Goal: Task Accomplishment & Management: Complete application form

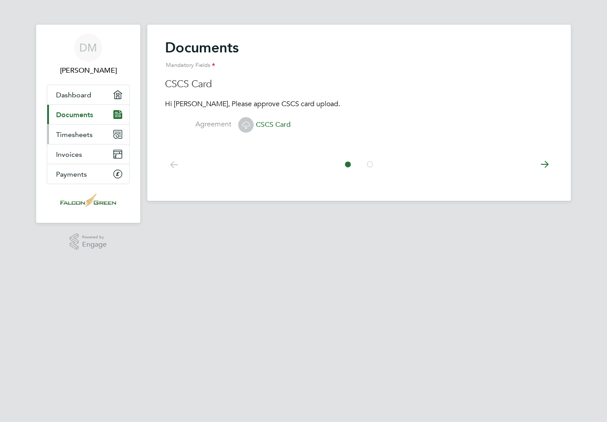
click at [112, 133] on link "Timesheets" at bounding box center [88, 134] width 82 height 19
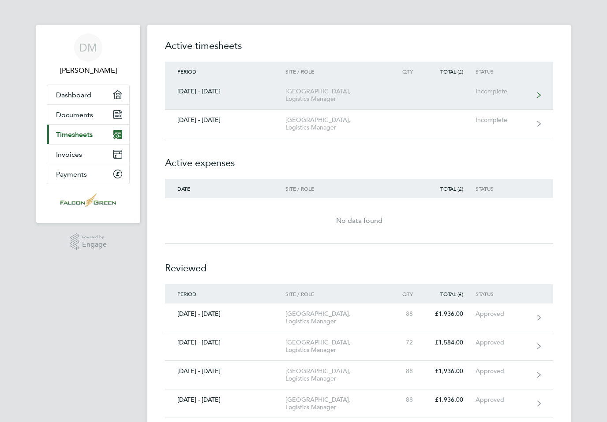
click at [331, 95] on div "[GEOGRAPHIC_DATA], Logistics Manager" at bounding box center [335, 95] width 101 height 15
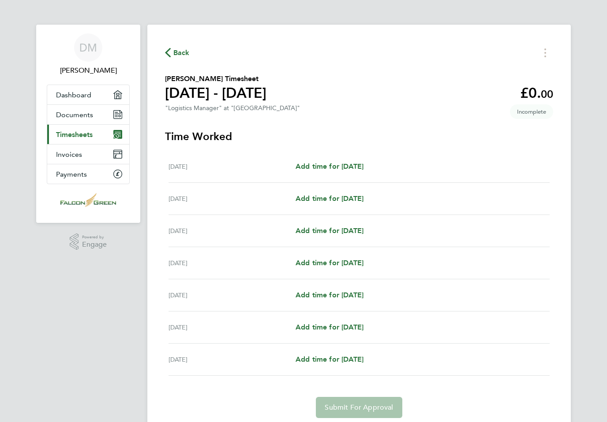
click at [353, 177] on div "[DATE] Add time for [DATE] Add time for [DATE]" at bounding box center [358, 167] width 381 height 32
click at [342, 172] on link "Add time for [DATE]" at bounding box center [329, 166] width 68 height 11
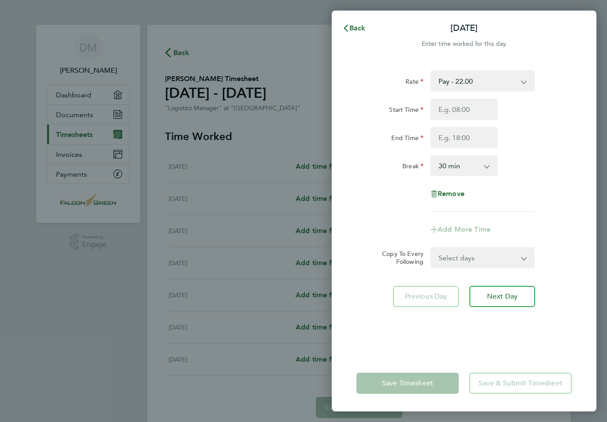
click at [490, 168] on app-icon-cross-button at bounding box center [491, 165] width 11 height 19
click at [485, 164] on select "0 min 15 min 30 min 45 min 60 min 75 min 90 min" at bounding box center [458, 165] width 55 height 19
select select "0"
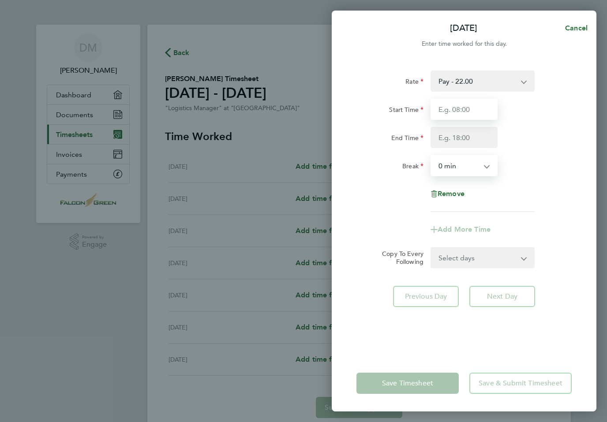
click at [464, 110] on input "Start Time" at bounding box center [463, 109] width 67 height 21
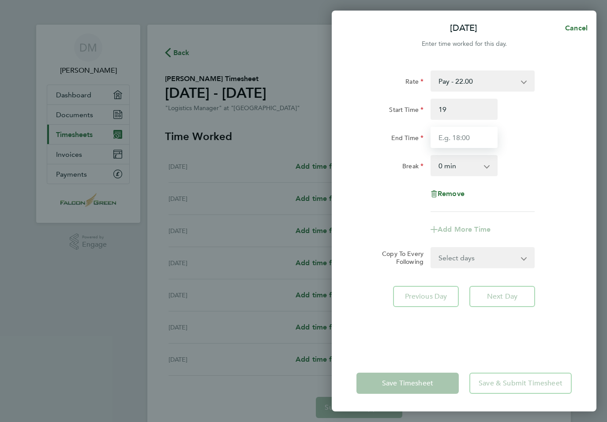
click at [459, 138] on input "End Time" at bounding box center [463, 137] width 67 height 21
type input "19:00"
click at [523, 252] on form "Rate Pay - 22.00 Logistics Manager - 22.00 Start Time 19:00 End Time 7 Break 0 …" at bounding box center [463, 170] width 215 height 198
type input "07:00"
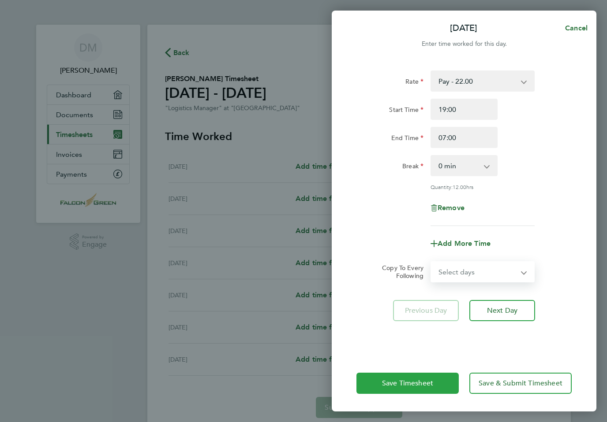
click at [428, 388] on span "Save Timesheet" at bounding box center [407, 383] width 51 height 9
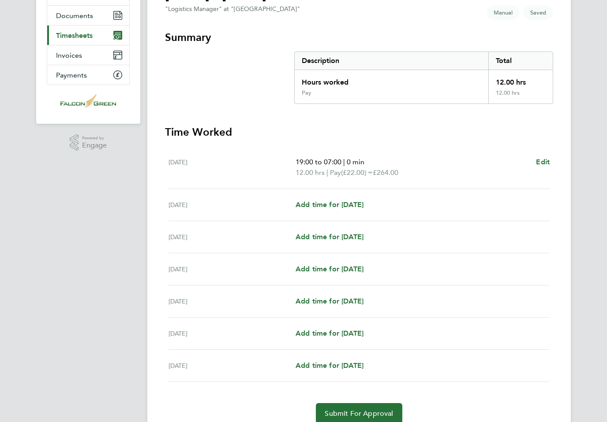
scroll to position [101, 0]
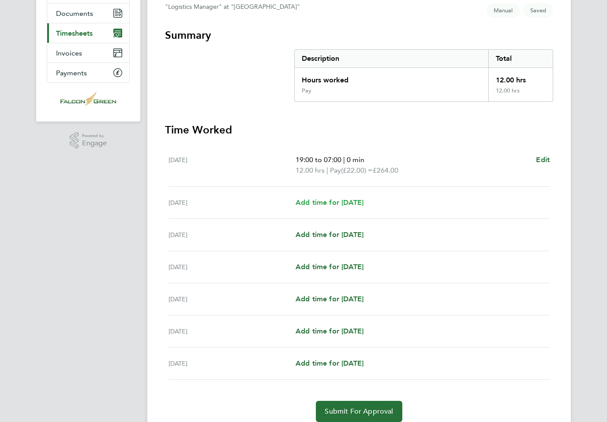
click at [345, 207] on span "Add time for [DATE]" at bounding box center [329, 202] width 68 height 8
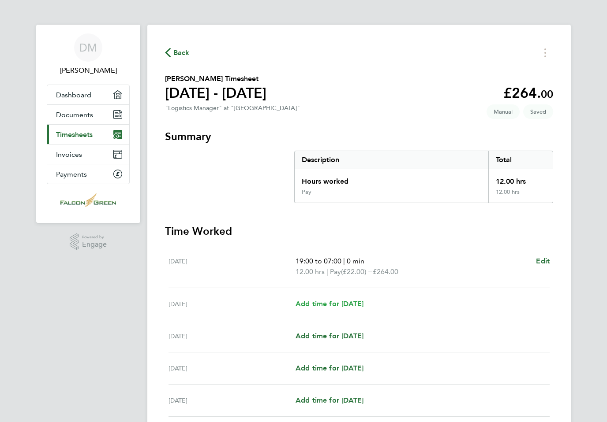
select select "30"
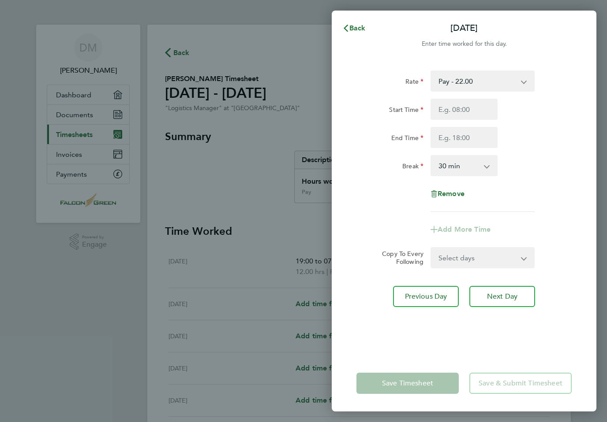
click at [528, 82] on app-icon-cross-button at bounding box center [528, 80] width 11 height 19
click at [471, 107] on input "Start Time" at bounding box center [463, 109] width 67 height 21
click at [465, 129] on input "End Time" at bounding box center [463, 137] width 67 height 21
type input "19:00"
click at [493, 165] on app-icon-cross-button at bounding box center [491, 165] width 11 height 19
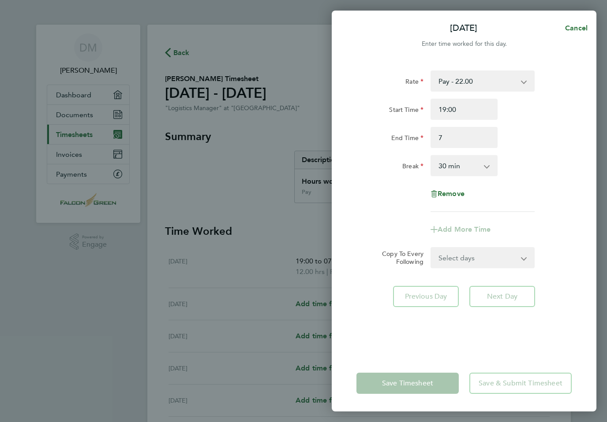
type input "07:00"
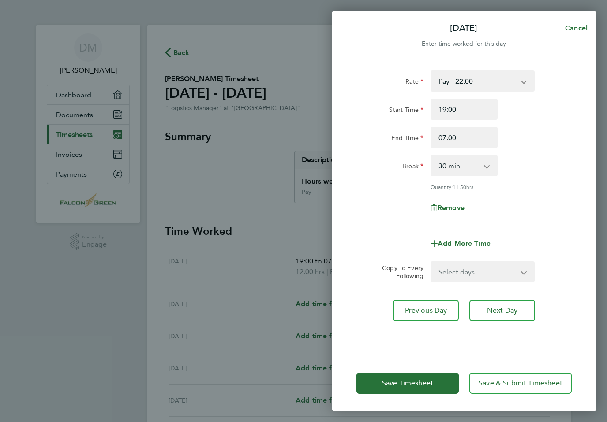
click at [485, 162] on select "0 min 15 min 30 min 45 min 60 min 75 min 90 min" at bounding box center [458, 165] width 55 height 19
select select "0"
click at [501, 310] on span "Next Day" at bounding box center [502, 310] width 30 height 9
select select "30"
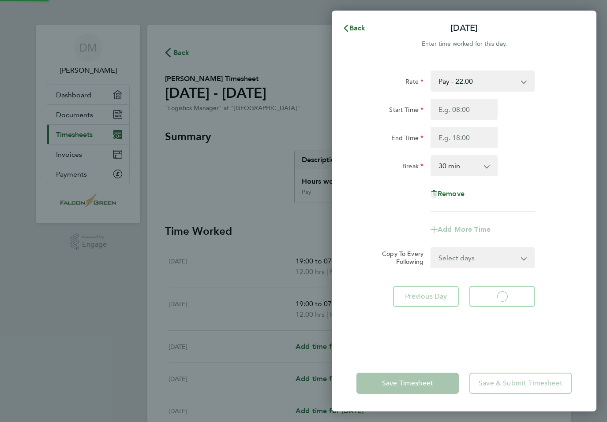
select select "30"
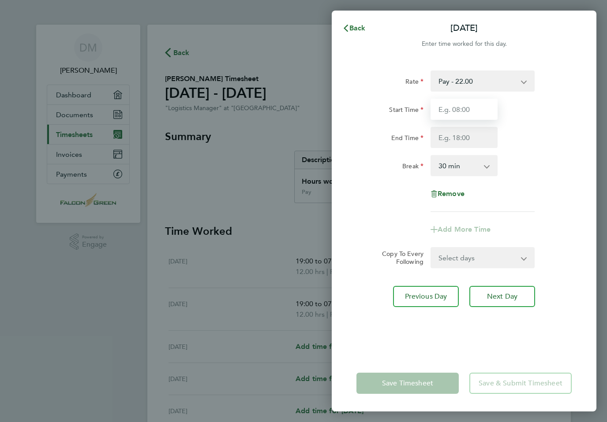
click at [477, 108] on input "Start Time" at bounding box center [463, 109] width 67 height 21
click at [471, 140] on input "End Time" at bounding box center [463, 137] width 67 height 21
type input "19:00"
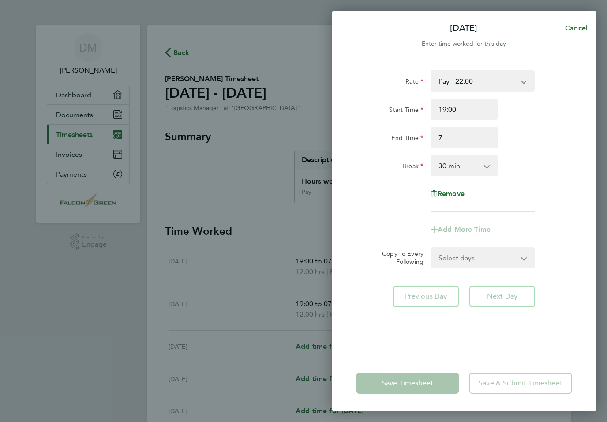
click at [493, 165] on app-icon-cross-button at bounding box center [491, 165] width 11 height 19
type input "07:00"
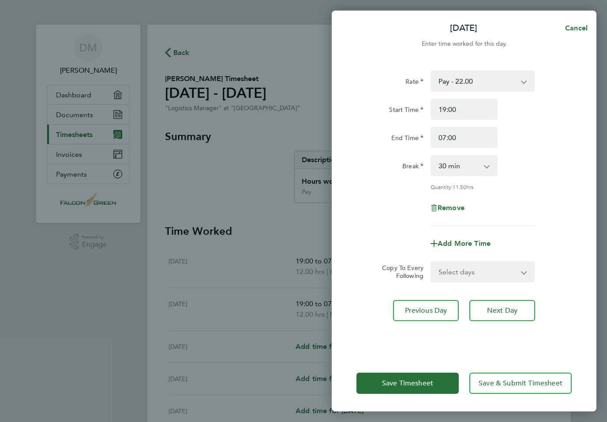
click at [485, 166] on select "0 min 15 min 30 min 45 min 60 min 75 min 90 min" at bounding box center [458, 165] width 55 height 19
select select "0"
click at [511, 315] on span "Next Day" at bounding box center [502, 310] width 30 height 9
select select "30"
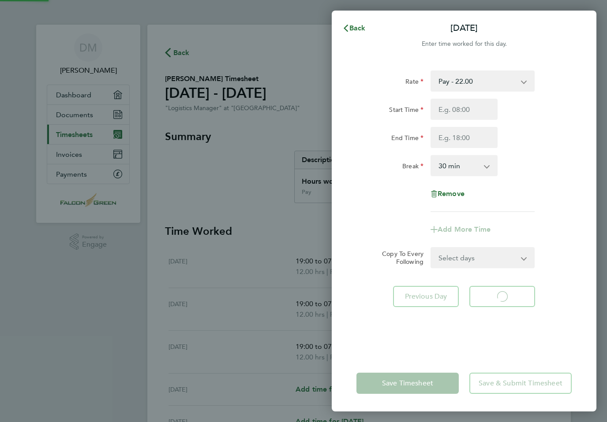
select select "30"
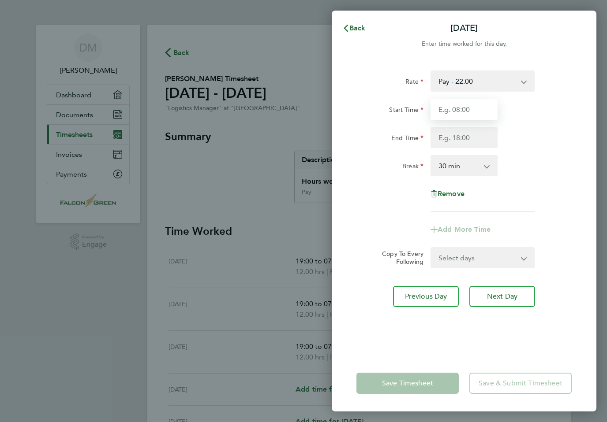
click at [477, 110] on input "Start Time" at bounding box center [463, 109] width 67 height 21
click at [467, 133] on input "End Time" at bounding box center [463, 137] width 67 height 21
type input "19:00"
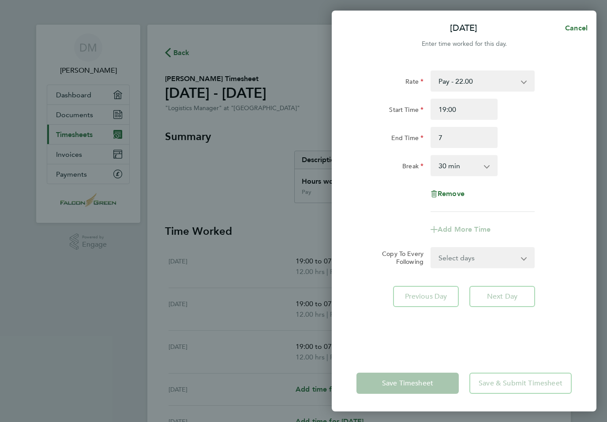
click at [485, 162] on select "0 min 15 min 30 min 45 min 60 min 75 min 90 min" at bounding box center [458, 165] width 55 height 19
type input "07:00"
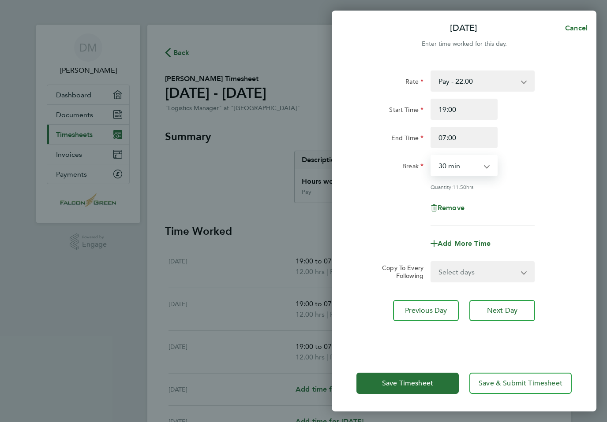
select select "0"
click at [511, 313] on span "Next Day" at bounding box center [502, 310] width 30 height 9
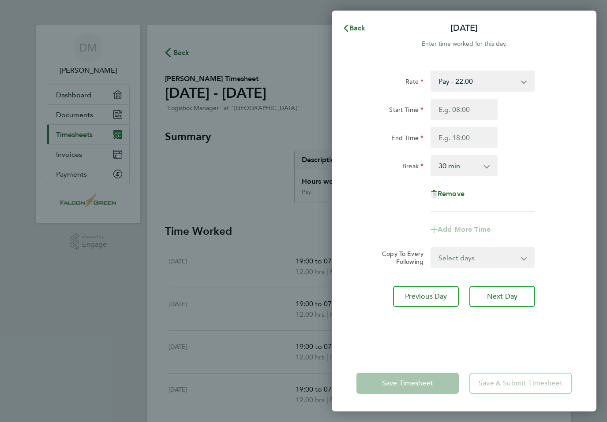
click at [493, 167] on app-icon-cross-button at bounding box center [491, 165] width 11 height 19
click at [479, 165] on select "0 min 15 min 30 min 45 min 60 min 75 min 90 min" at bounding box center [458, 165] width 55 height 19
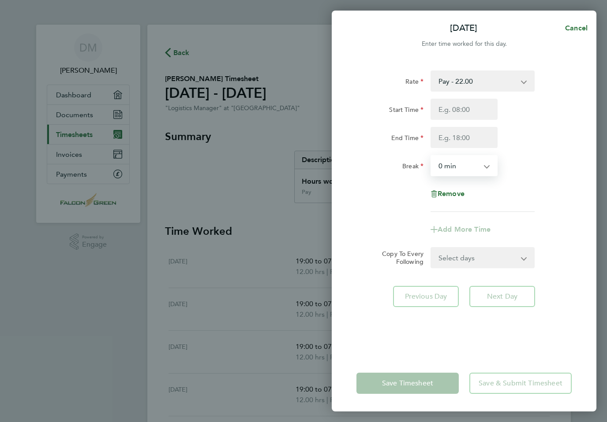
click at [596, 261] on div "[DATE] Cancel Enter time worked for this day. Rate Pay - 22.00 Logistics Manage…" at bounding box center [303, 211] width 607 height 422
click at [577, 270] on div "Rate Pay - 22.00 Logistics Manager - 22.00 Start Time End Time Break 0 min 15 m…" at bounding box center [464, 207] width 265 height 295
click at [485, 168] on select "0 min 15 min 30 min 45 min 60 min 75 min 90 min" at bounding box center [458, 165] width 55 height 19
select select "30"
click at [552, 190] on div "Remove" at bounding box center [464, 193] width 222 height 21
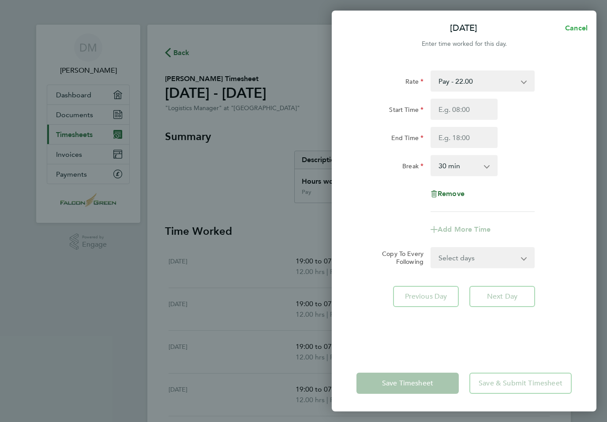
click at [584, 22] on button "Cancel" at bounding box center [573, 28] width 45 height 18
select select "30"
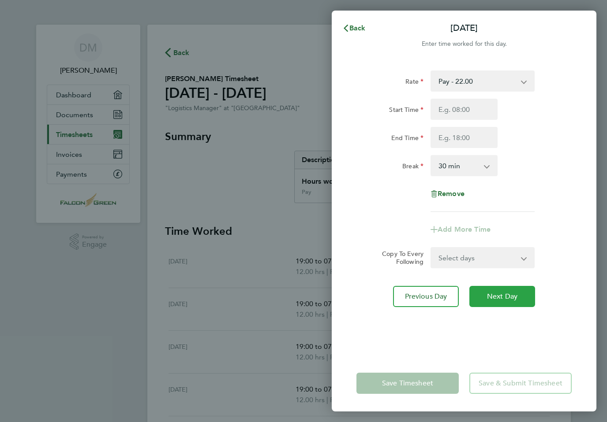
click at [511, 295] on span "Next Day" at bounding box center [502, 296] width 30 height 9
select select "30"
click at [515, 295] on span "Next Day" at bounding box center [502, 296] width 30 height 9
select select "30"
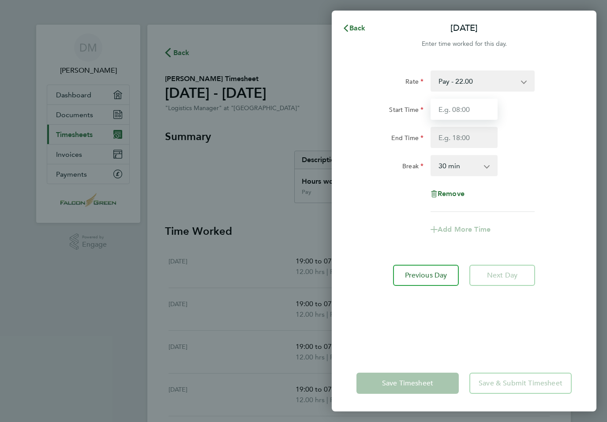
click at [469, 104] on input "Start Time" at bounding box center [463, 109] width 67 height 21
click at [460, 142] on input "End Time" at bounding box center [463, 137] width 67 height 21
type input "17:00"
click at [485, 162] on select "0 min 15 min 30 min 45 min 60 min 75 min 90 min" at bounding box center [458, 165] width 55 height 19
type input "07:00"
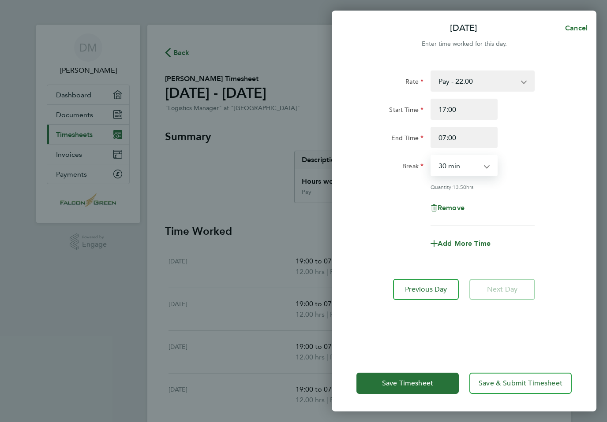
select select "0"
click at [443, 394] on button "Save Timesheet" at bounding box center [407, 383] width 102 height 21
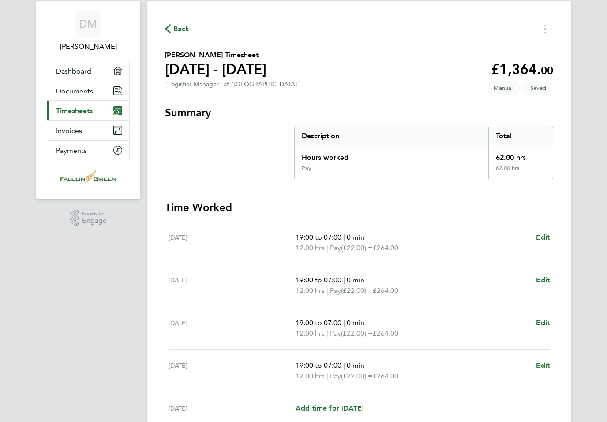
scroll to position [23, 0]
click at [67, 347] on app-navbar "DM [PERSON_NAME] Applications: Dashboard Documents Current page: Timesheets Inv…" at bounding box center [88, 289] width 104 height 577
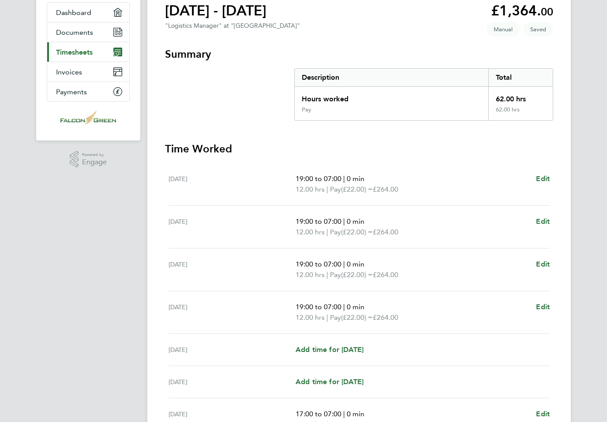
scroll to position [166, 0]
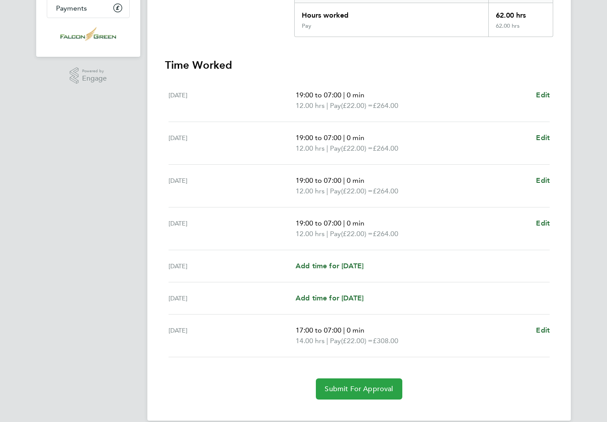
click at [375, 381] on button "Submit For Approval" at bounding box center [359, 389] width 86 height 21
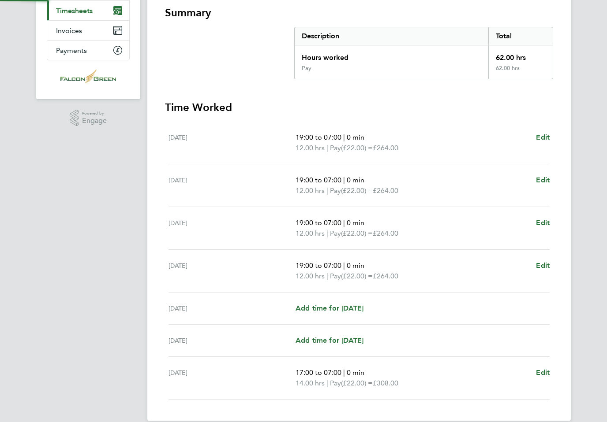
click at [15, 362] on div "DM [PERSON_NAME] Applications: Dashboard Documents Current page: Timesheets Inv…" at bounding box center [303, 155] width 607 height 559
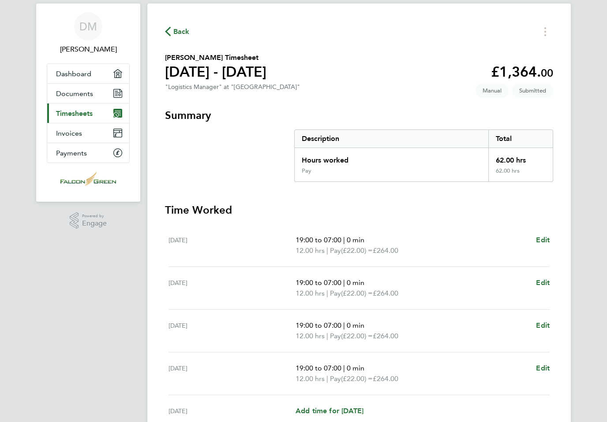
scroll to position [0, 0]
